Goal: Transaction & Acquisition: Register for event/course

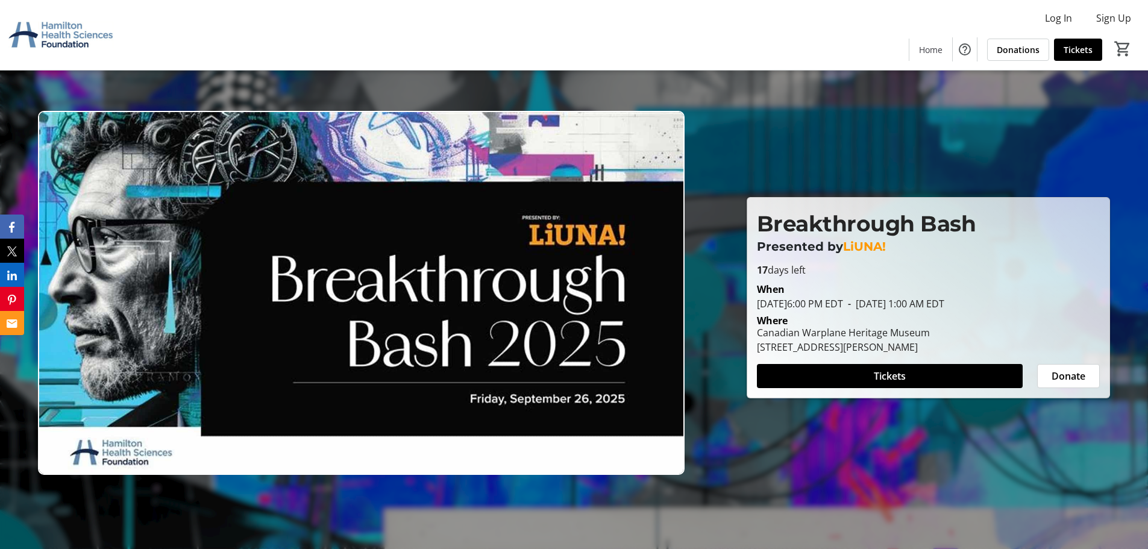
click at [851, 312] on div "Where [GEOGRAPHIC_DATA] [STREET_ADDRESS][PERSON_NAME]" at bounding box center [928, 332] width 357 height 43
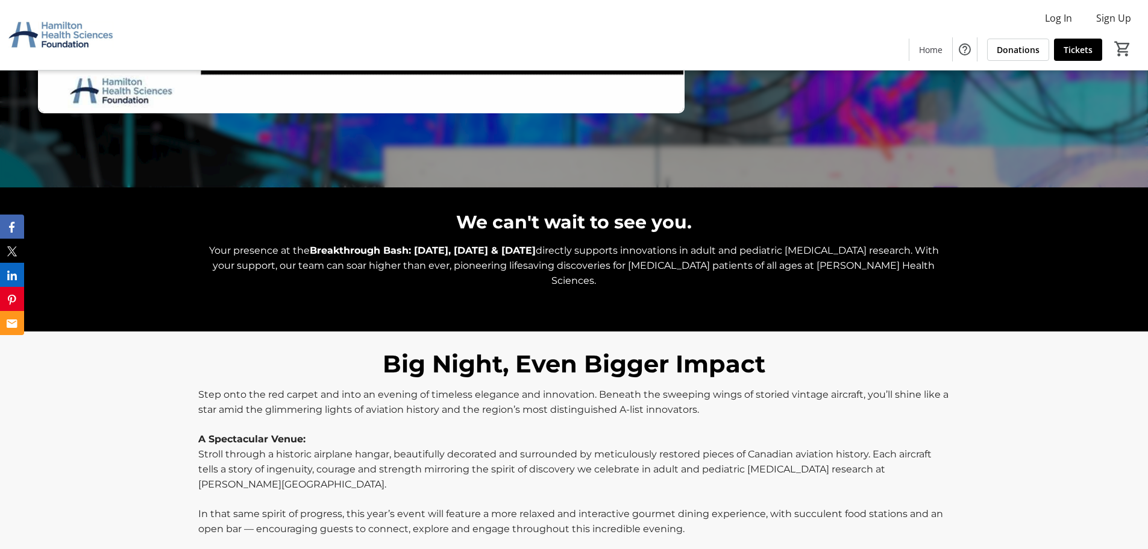
scroll to position [422, 0]
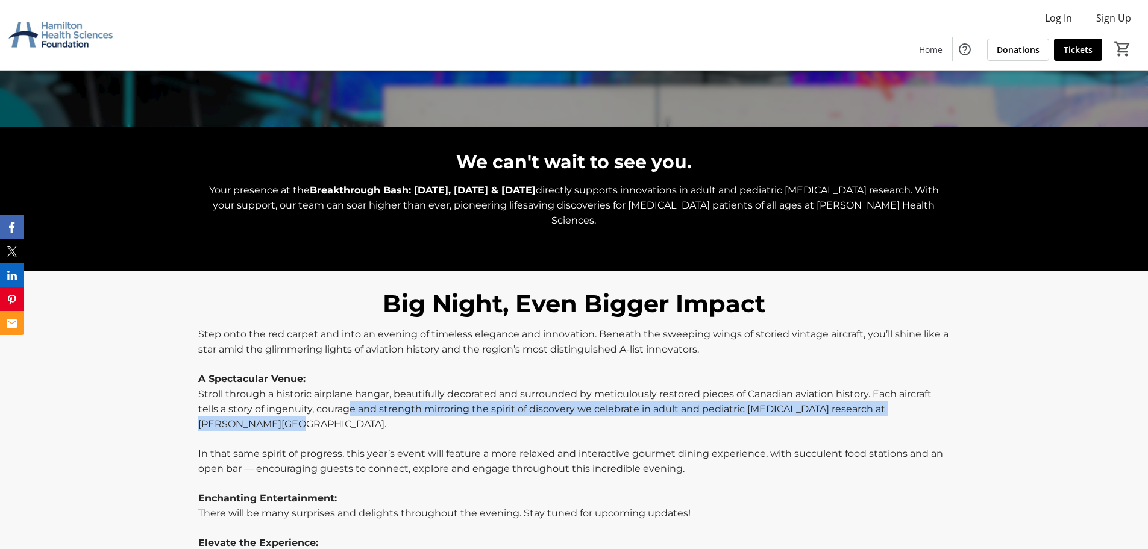
drag, startPoint x: 348, startPoint y: 399, endPoint x: 358, endPoint y: 407, distance: 13.3
click at [358, 407] on p "Stroll through a historic airplane hangar, beautifully decorated and surrounded…" at bounding box center [573, 408] width 751 height 45
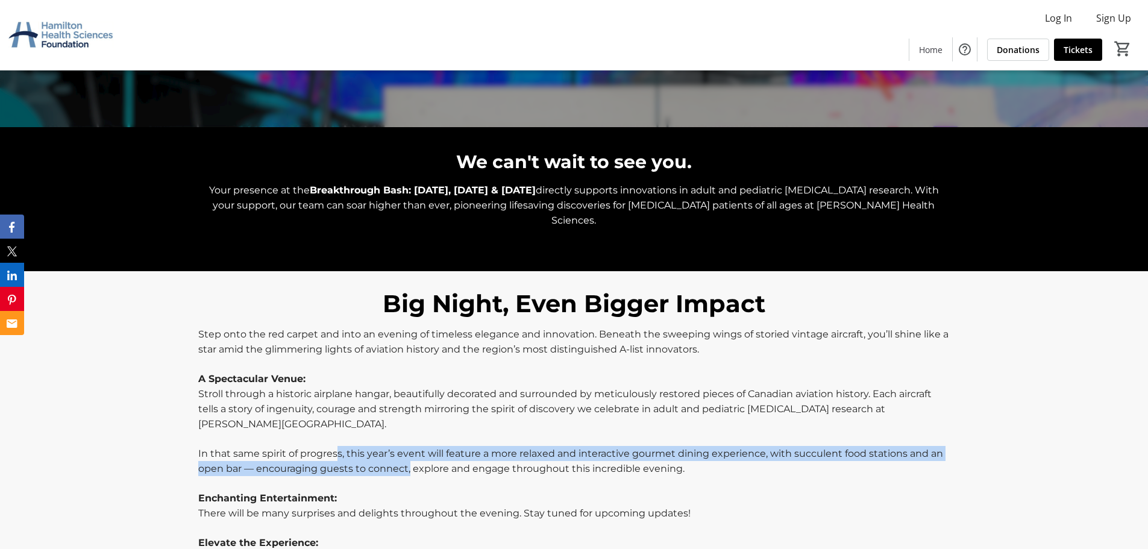
drag, startPoint x: 339, startPoint y: 440, endPoint x: 409, endPoint y: 453, distance: 71.2
click at [409, 453] on span "In that same spirit of progress, this year’s event will feature a more relaxed …" at bounding box center [570, 461] width 745 height 27
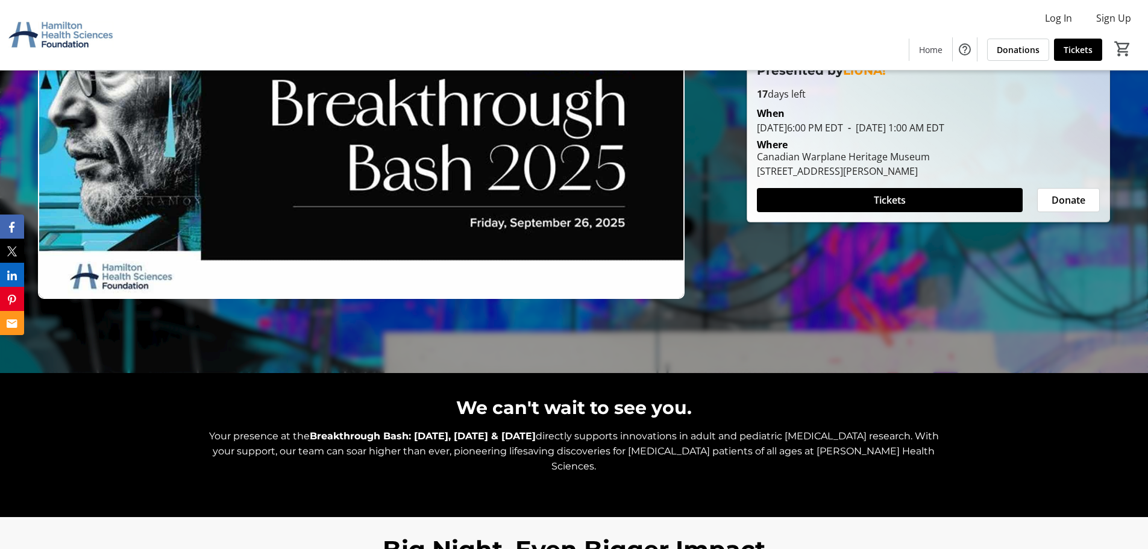
scroll to position [158, 0]
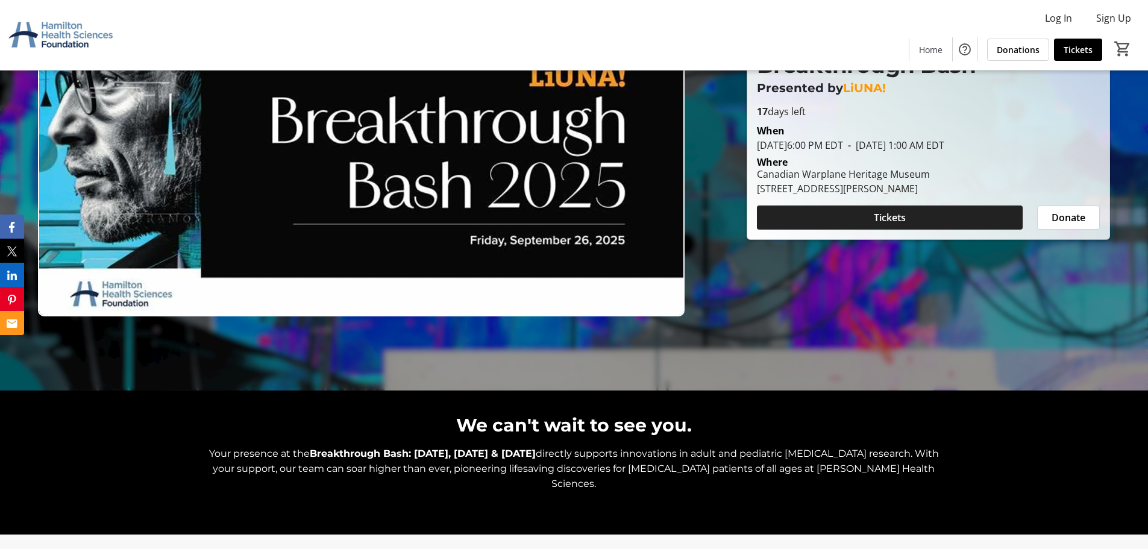
click at [906, 218] on span "Tickets" at bounding box center [890, 217] width 32 height 14
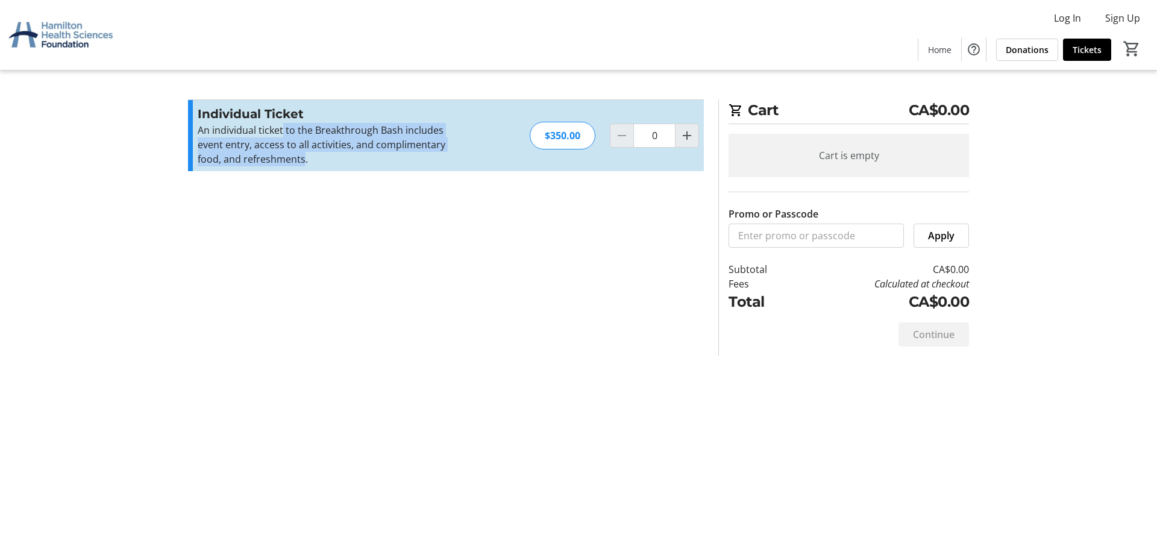
drag, startPoint x: 283, startPoint y: 133, endPoint x: 302, endPoint y: 156, distance: 30.4
click at [302, 156] on p "An individual ticket to the Breakthrough Bash includes event entry, access to a…" at bounding box center [329, 144] width 263 height 43
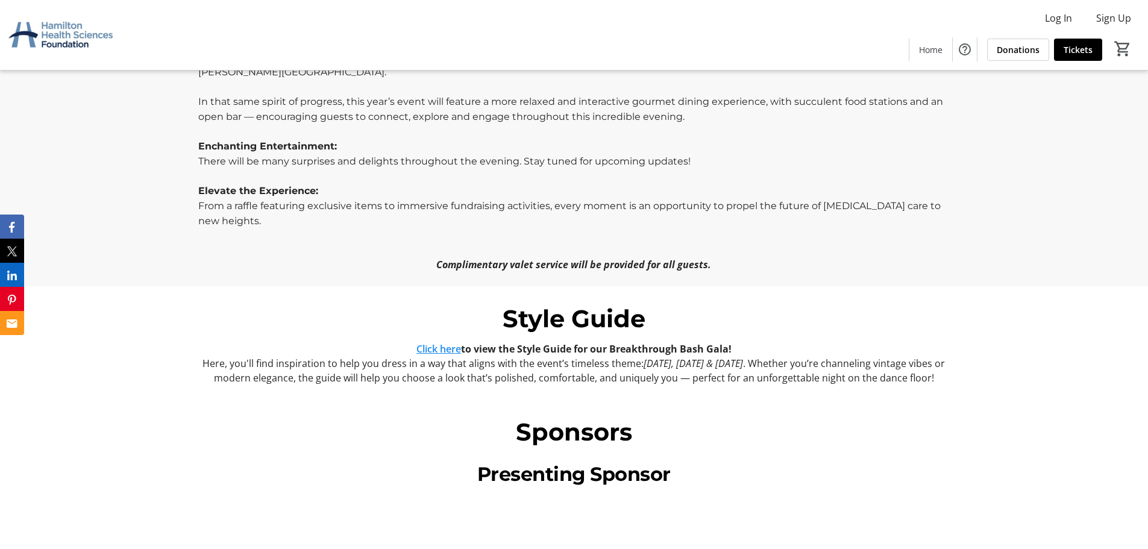
scroll to position [756, 0]
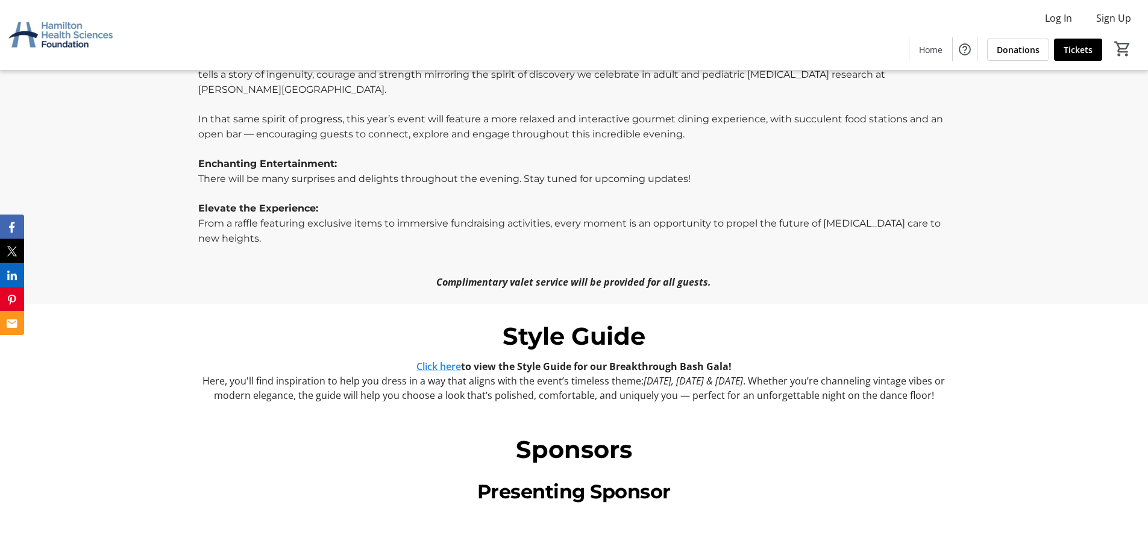
click at [439, 360] on link "Click here" at bounding box center [438, 366] width 45 height 13
